Goal: Check status: Check status

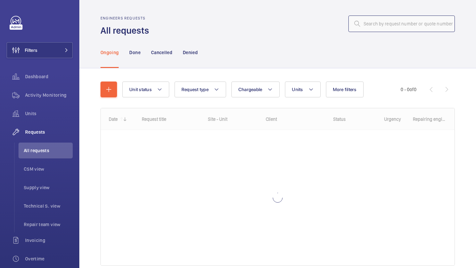
click at [380, 24] on input "text" at bounding box center [401, 24] width 106 height 17
type input "R25-13343"
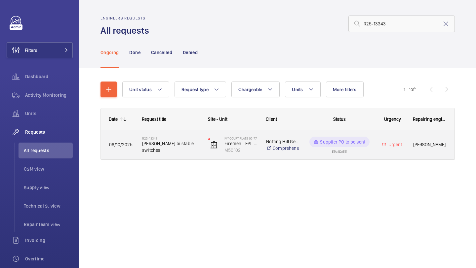
click at [169, 157] on div "R25-13343 [PERSON_NAME] bi stable switches" at bounding box center [166, 145] width 65 height 30
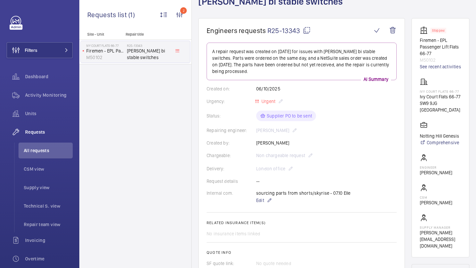
scroll to position [38, 0]
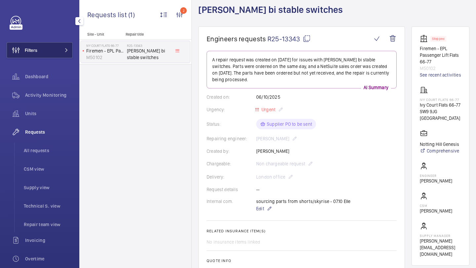
click at [54, 45] on button "Filters" at bounding box center [40, 50] width 66 height 16
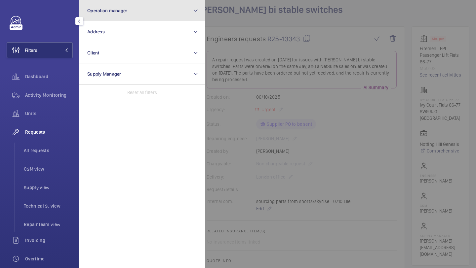
click at [98, 13] on span "Operation manager" at bounding box center [107, 10] width 40 height 5
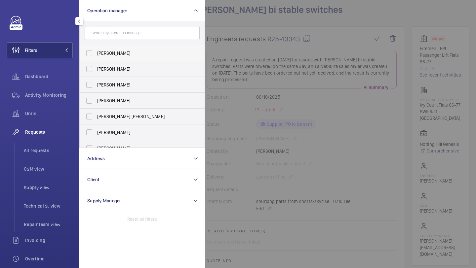
click at [102, 53] on span "[PERSON_NAME]" at bounding box center [142, 53] width 91 height 7
click at [96, 53] on input "[PERSON_NAME]" at bounding box center [89, 53] width 13 height 13
checkbox input "true"
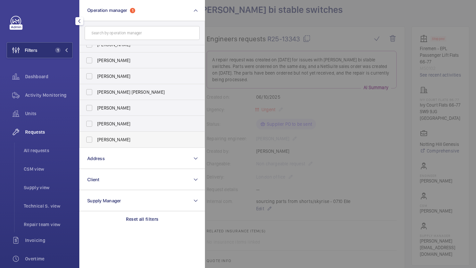
click at [113, 137] on span "[PERSON_NAME]" at bounding box center [142, 139] width 91 height 7
click at [96, 137] on input "[PERSON_NAME]" at bounding box center [89, 139] width 13 height 13
checkbox input "true"
click at [34, 114] on span "Units" at bounding box center [49, 113] width 48 height 7
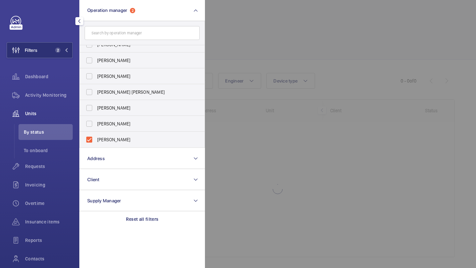
click at [311, 28] on div at bounding box center [443, 134] width 476 height 268
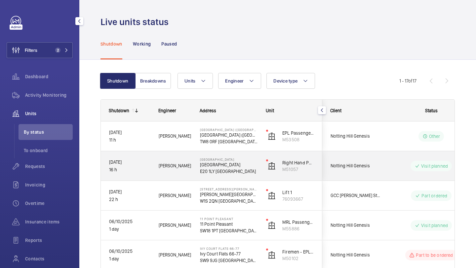
click at [379, 158] on div "Notting Hill Genesis" at bounding box center [351, 166] width 59 height 21
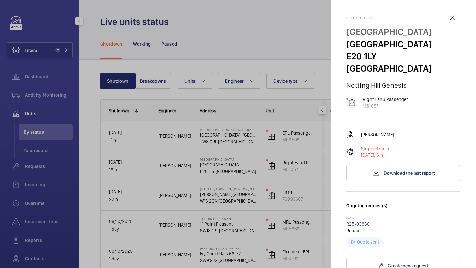
scroll to position [203, 0]
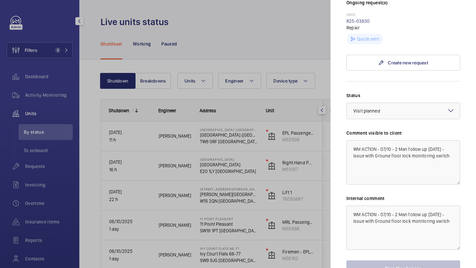
click at [253, 159] on div at bounding box center [238, 134] width 476 height 268
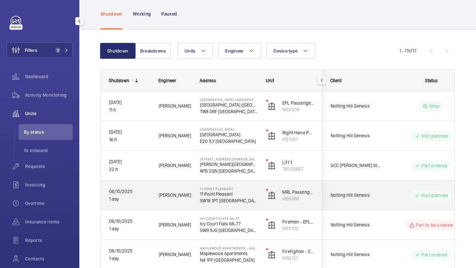
scroll to position [33, 0]
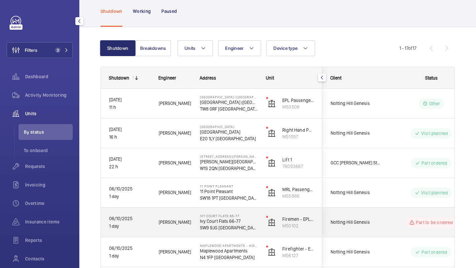
click at [370, 212] on div "Notting Hill Genesis" at bounding box center [351, 222] width 59 height 21
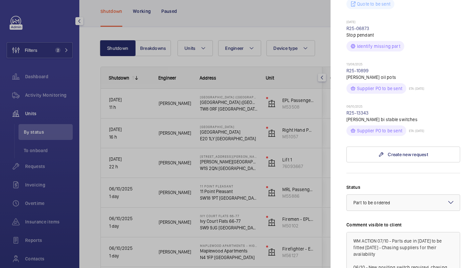
scroll to position [241, 0]
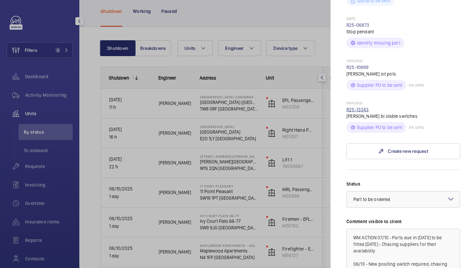
click at [365, 107] on link "R25-13343" at bounding box center [357, 109] width 22 height 5
